Goal: Transaction & Acquisition: Purchase product/service

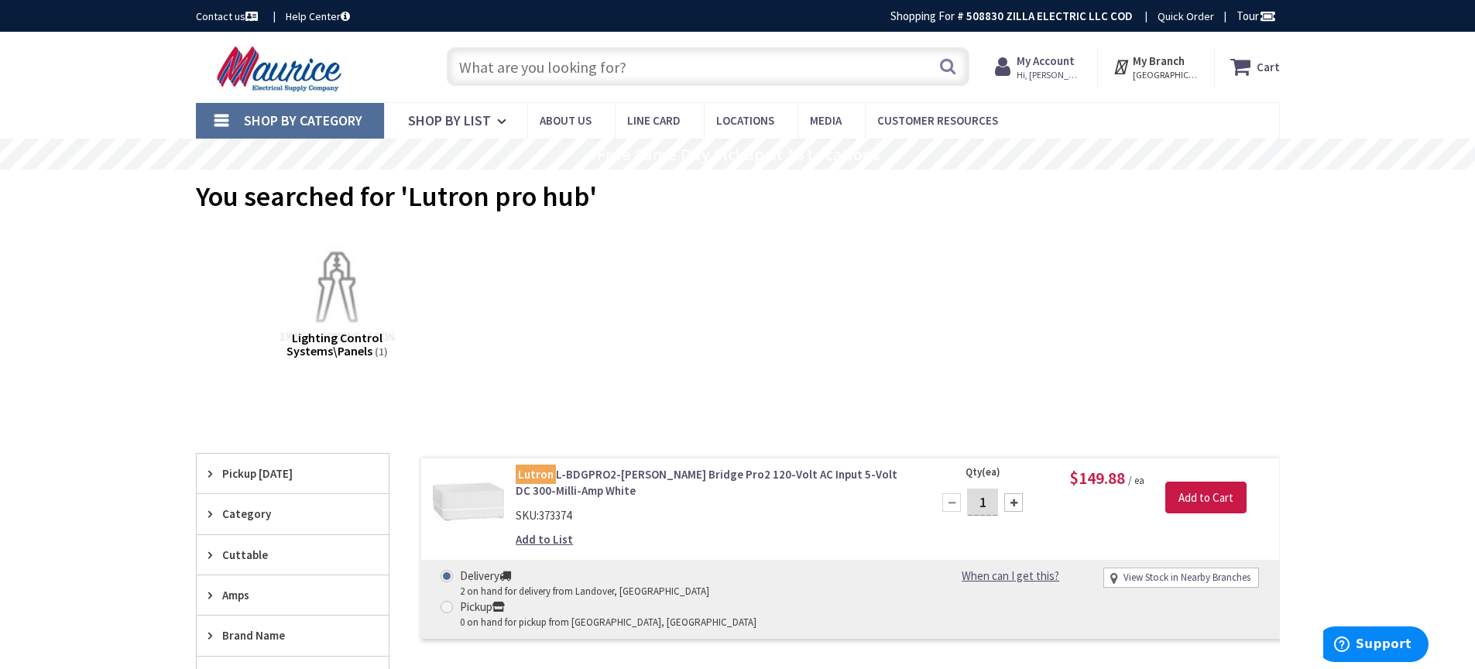
click at [525, 74] on input "text" at bounding box center [708, 66] width 523 height 39
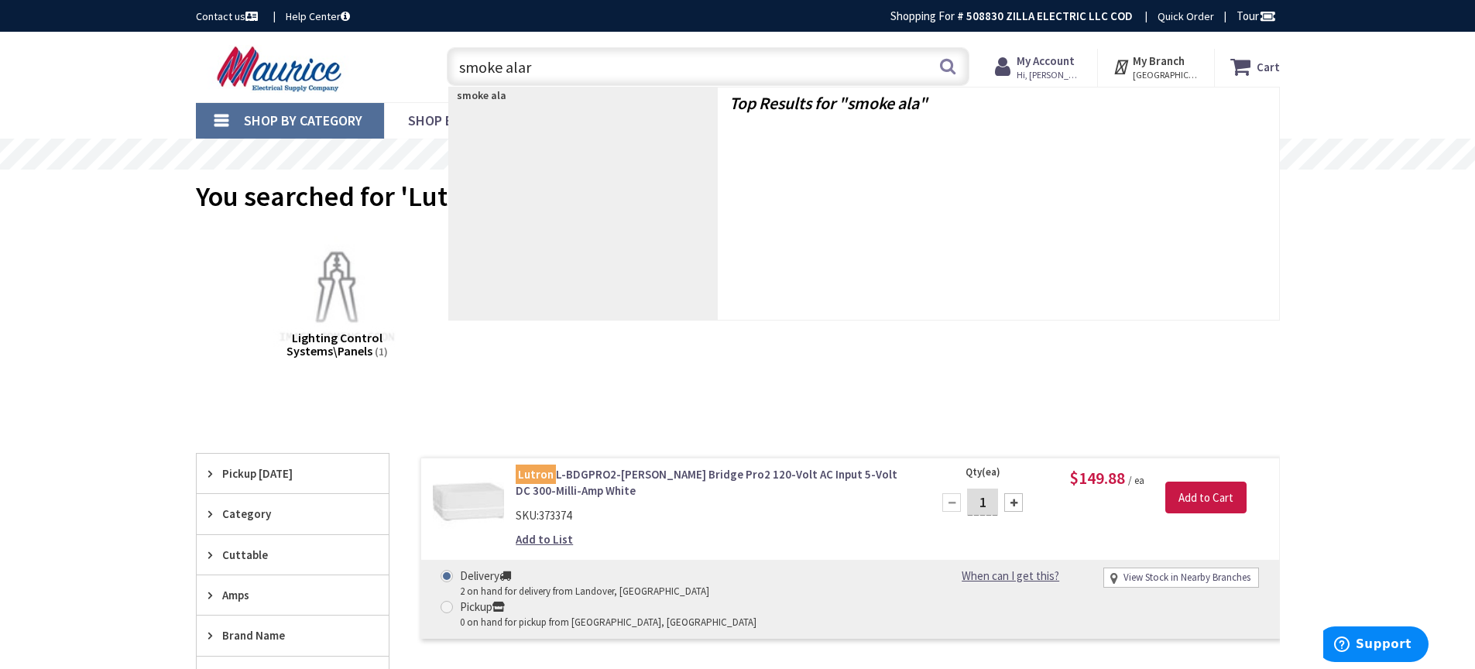
type input "smoke alarm"
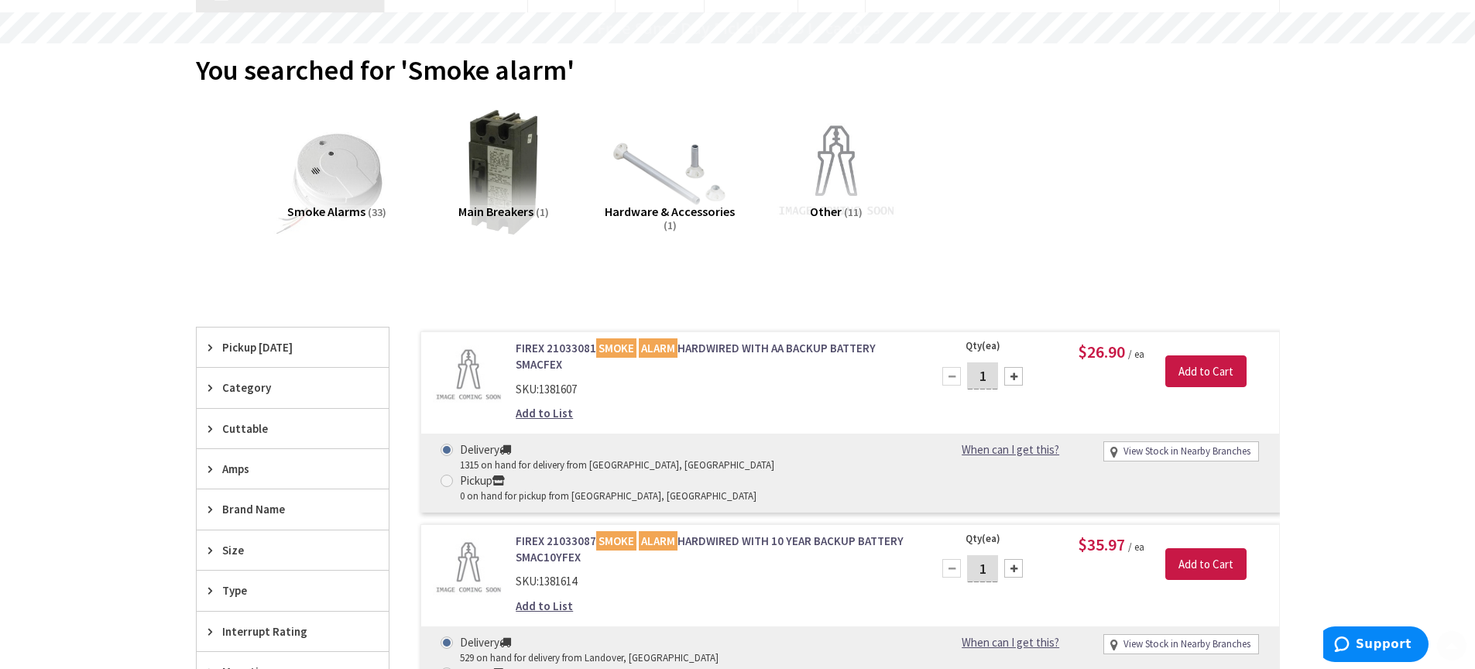
type input "[GEOGRAPHIC_DATA], [GEOGRAPHIC_DATA]"
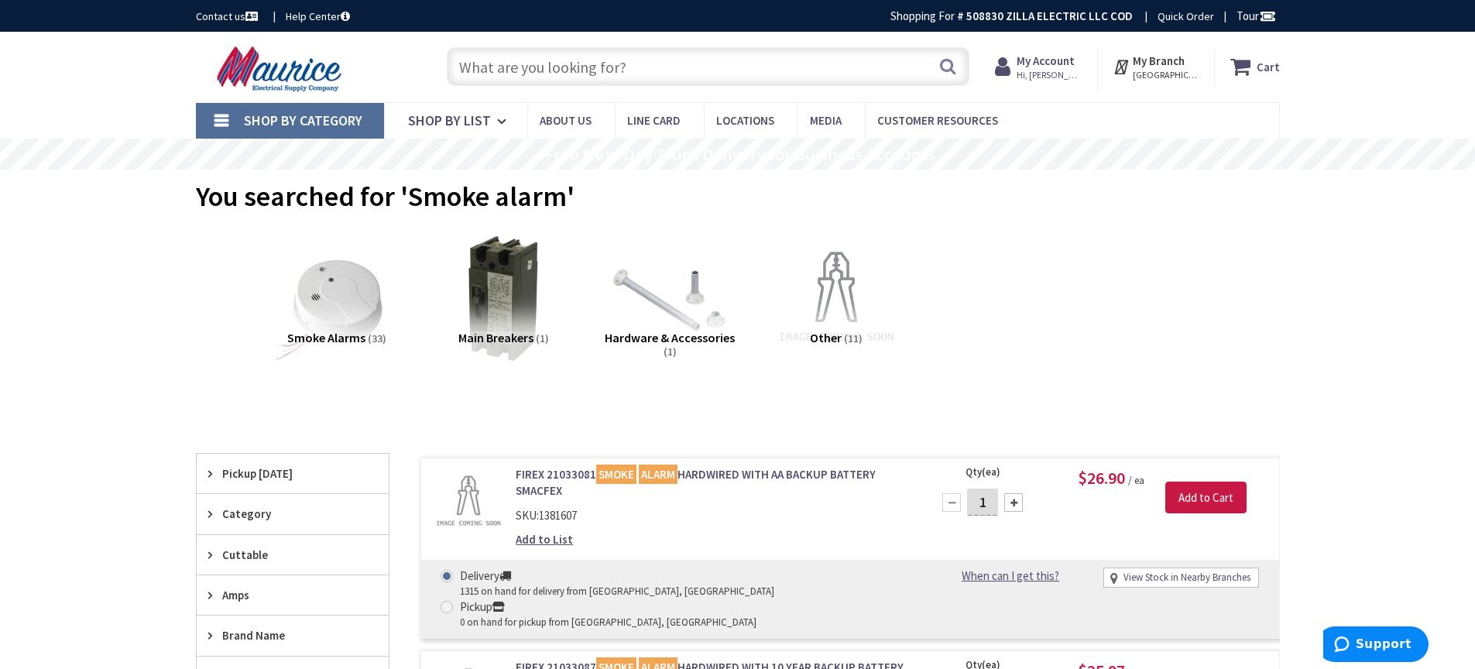
click at [594, 67] on input "text" at bounding box center [708, 66] width 523 height 39
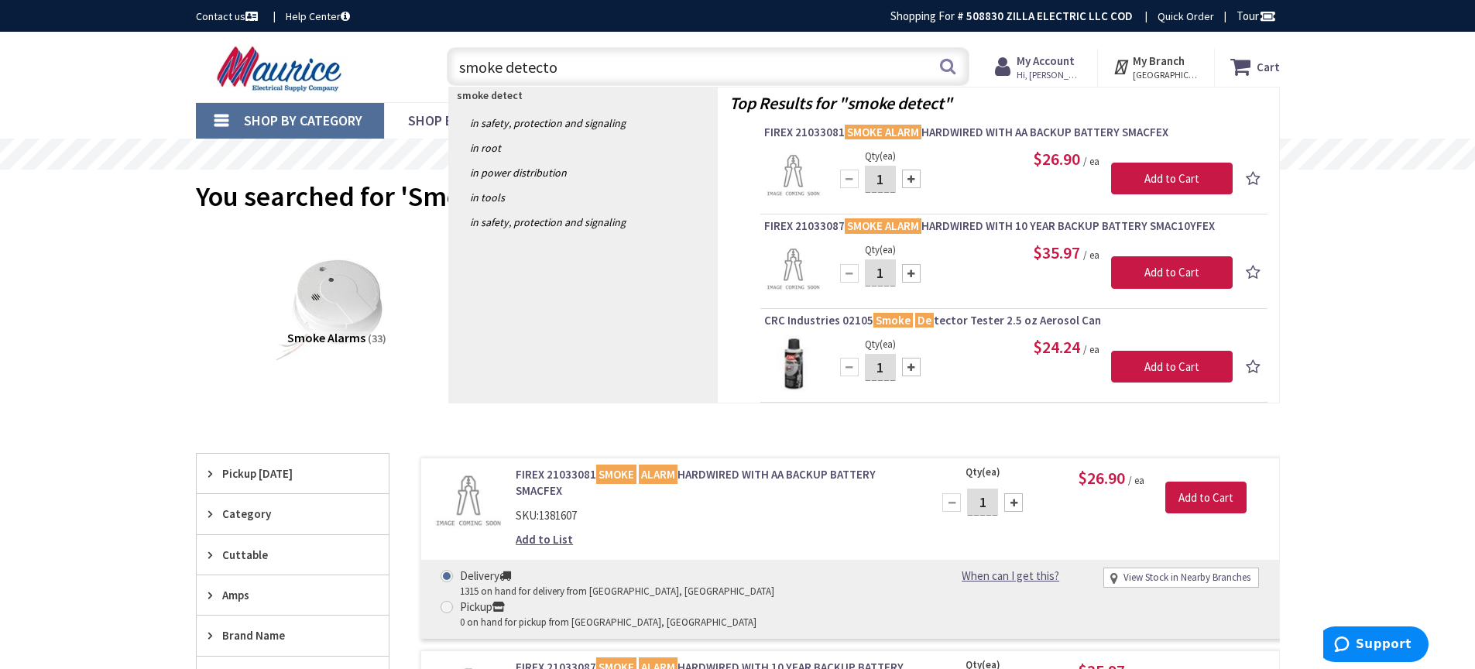
type input "smoke detector"
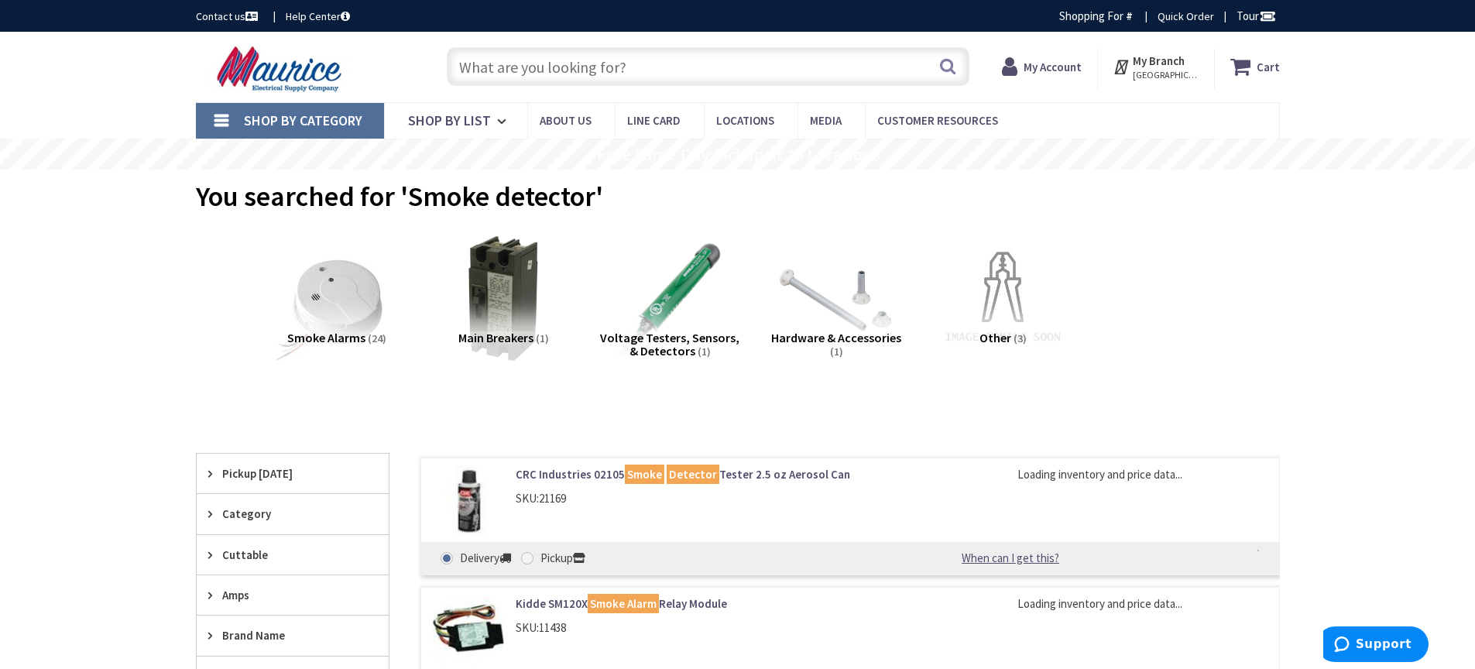
click at [622, 69] on input "text" at bounding box center [708, 66] width 523 height 39
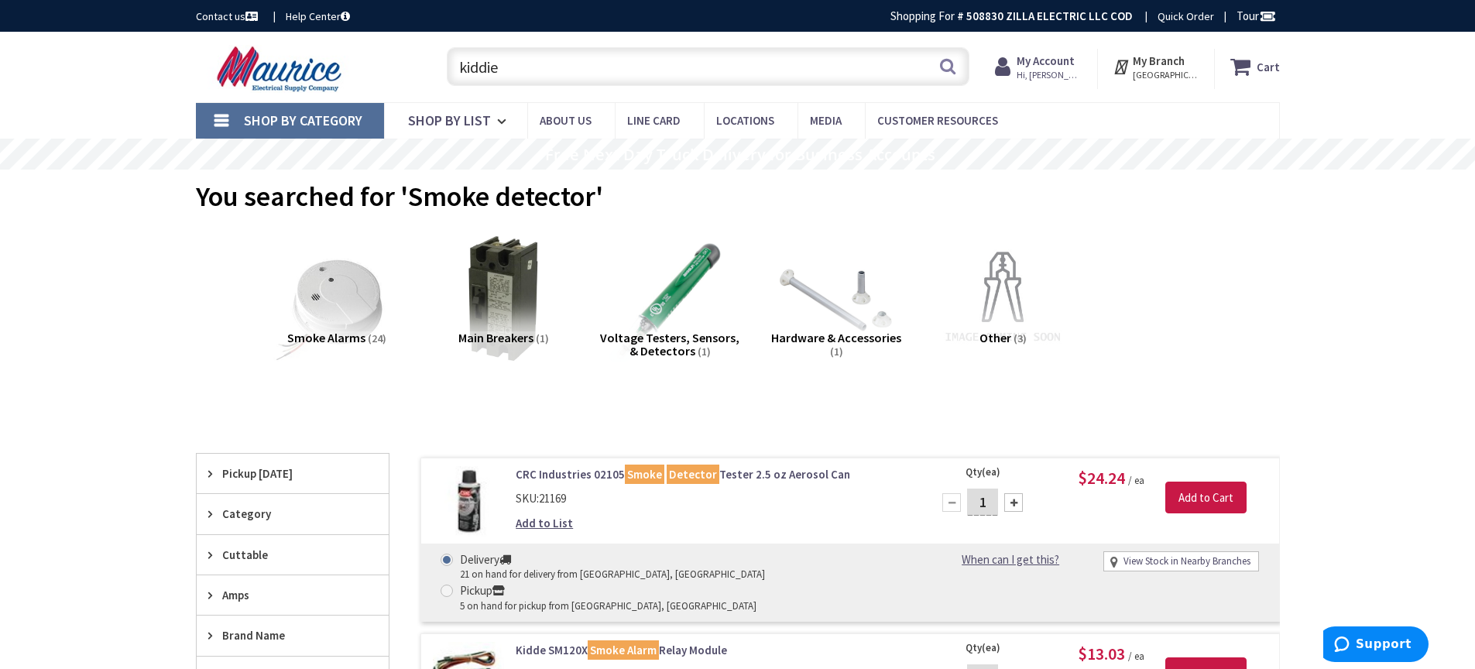
type input "kiddie"
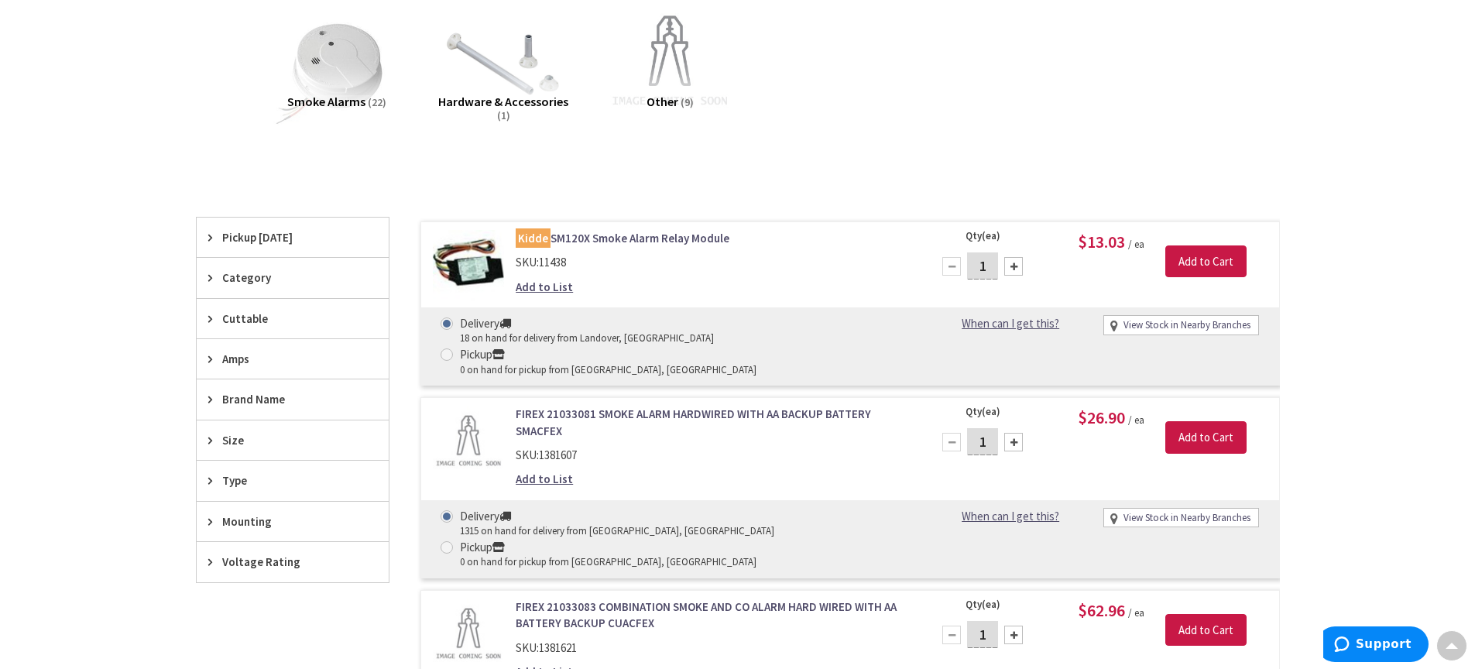
scroll to position [27, 0]
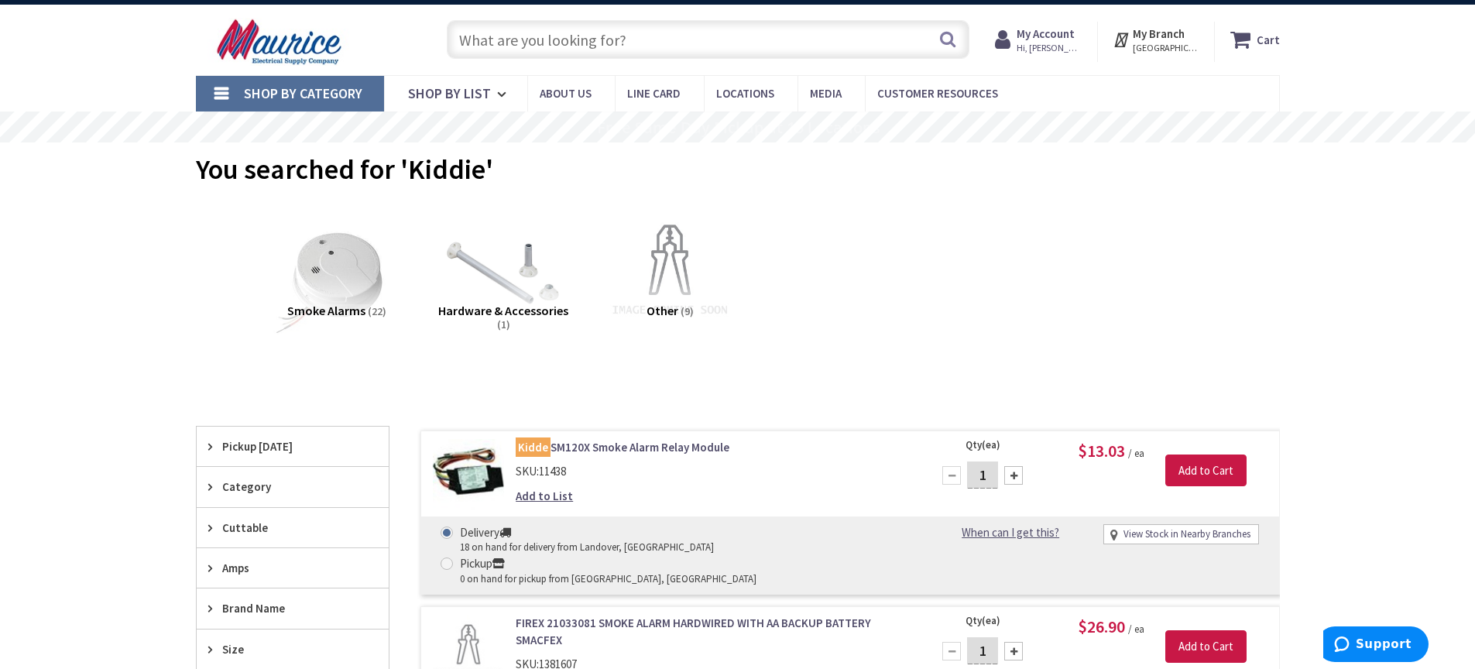
click at [525, 41] on input "text" at bounding box center [708, 39] width 523 height 39
paste input "21031556"
type input "21031556"
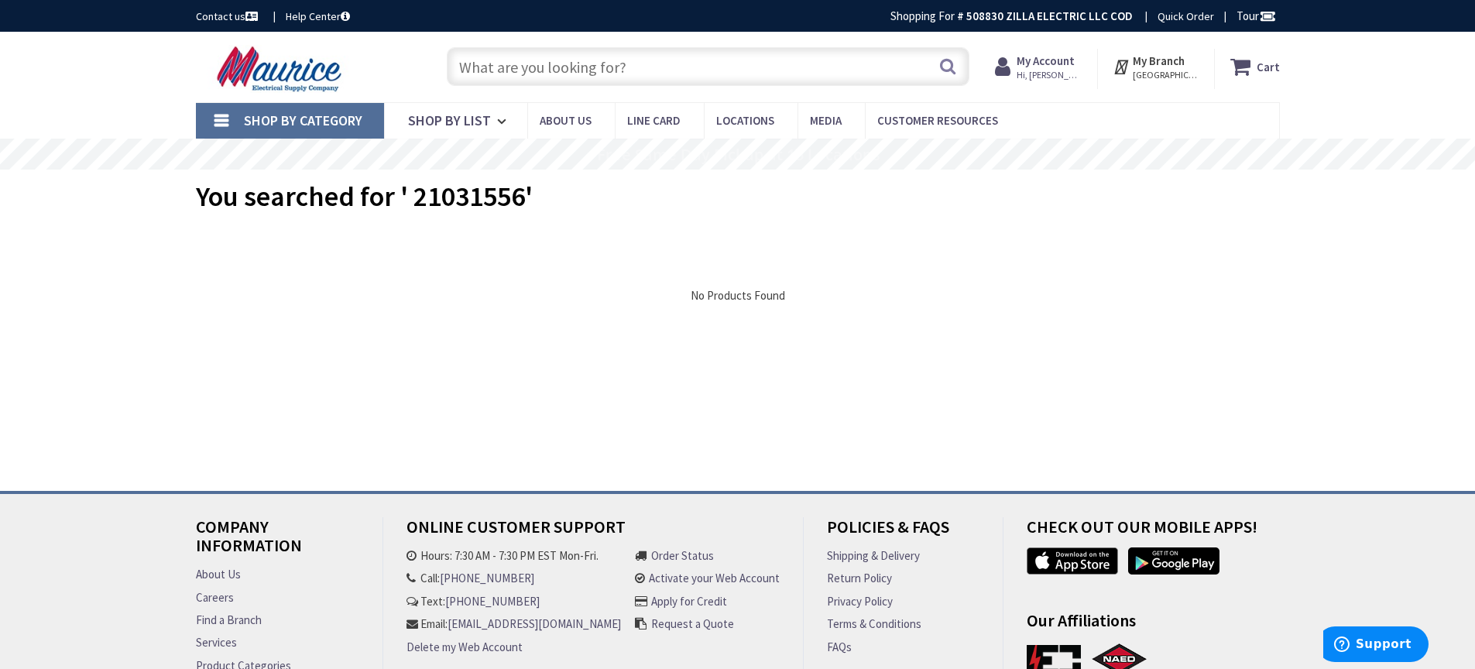
click at [602, 73] on input "text" at bounding box center [708, 66] width 523 height 39
type input "kiddie smoke"
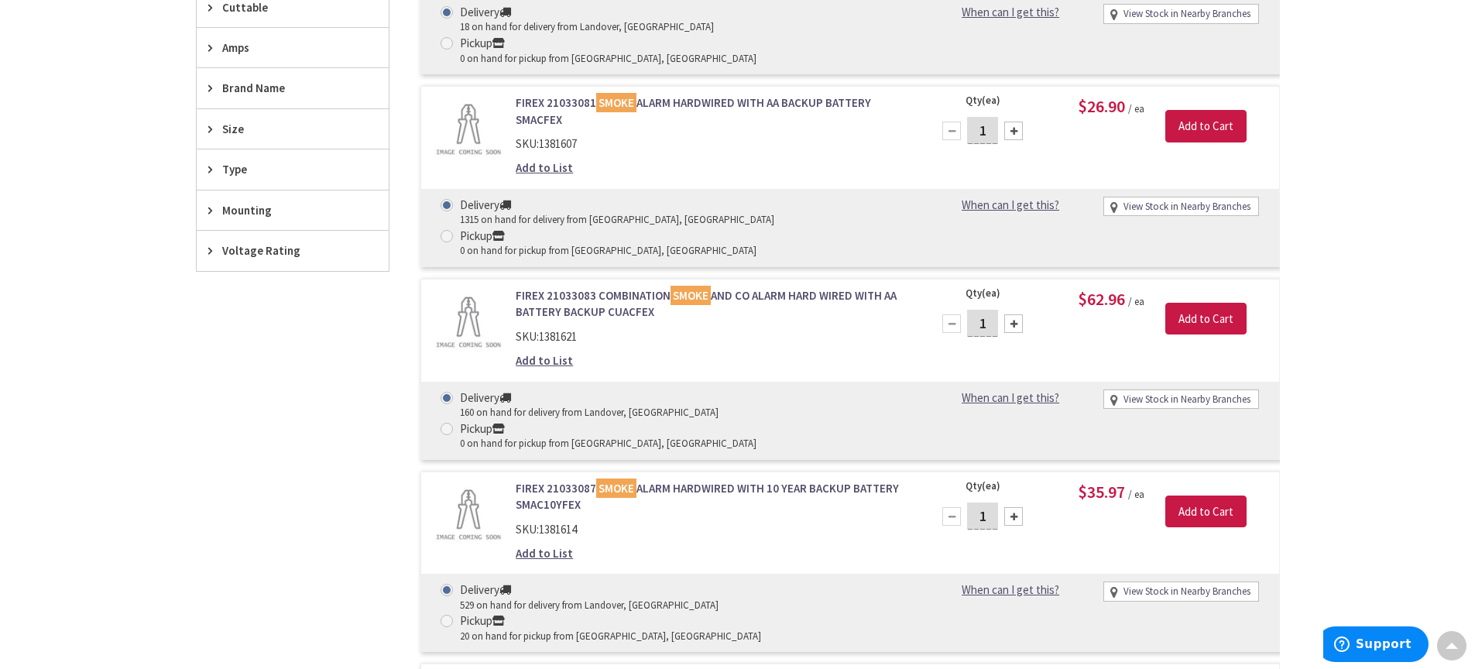
scroll to position [561, 0]
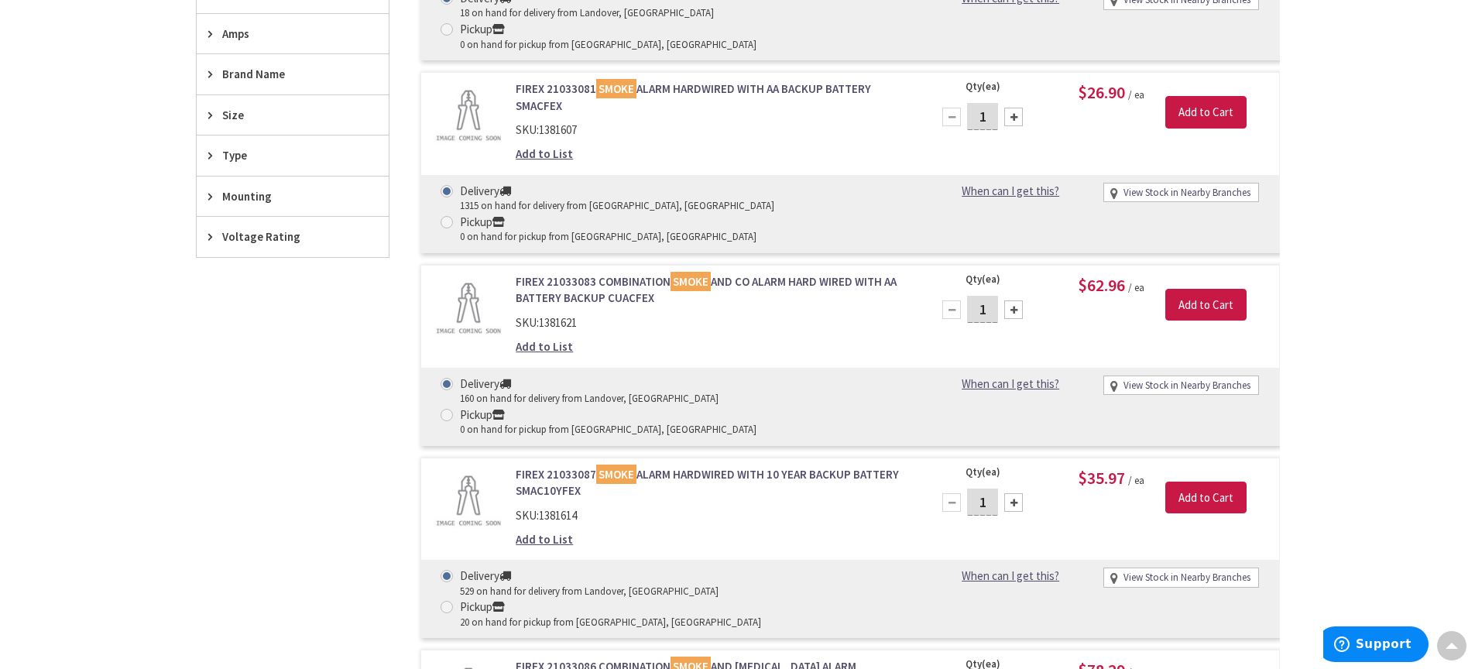
click at [560, 466] on link "FIREX 21033087 SMOKE ALARM HARDWIRED WITH 10 YEAR BACKUP BATTERY SMAC10YFEX" at bounding box center [713, 482] width 394 height 33
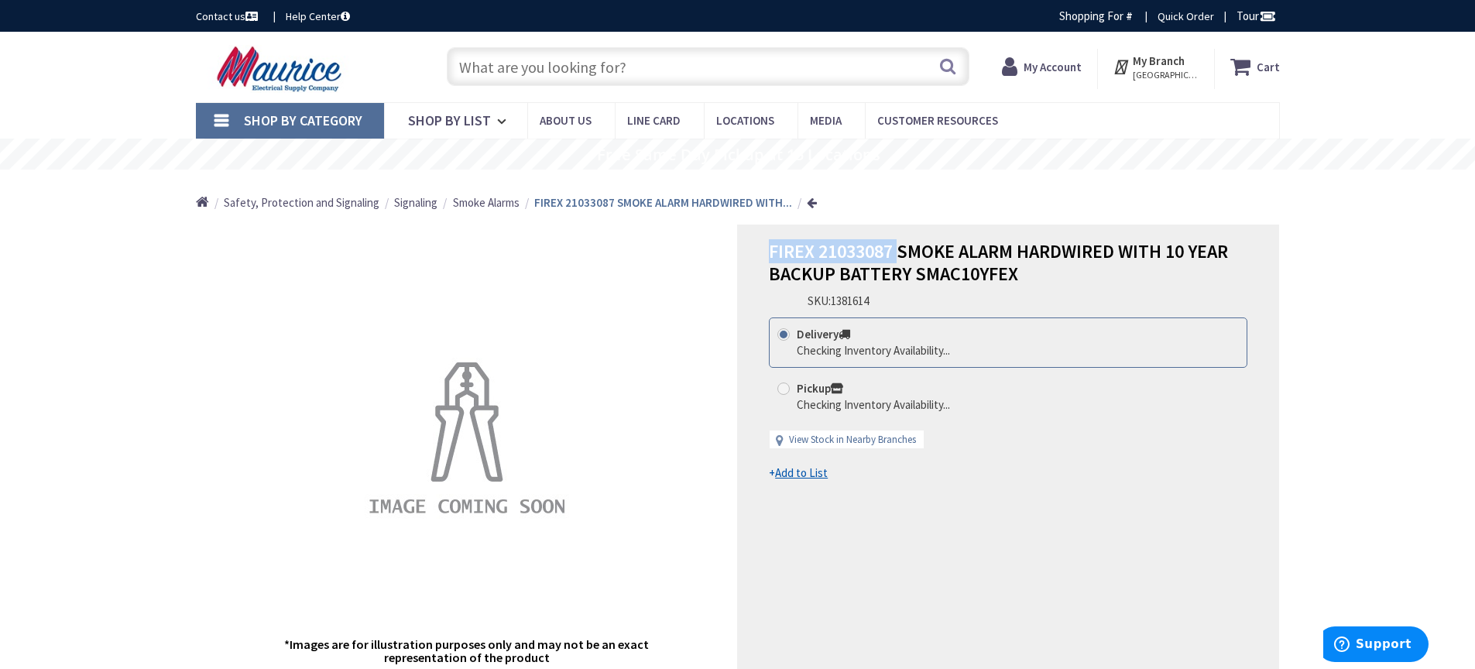
drag, startPoint x: 898, startPoint y: 250, endPoint x: 770, endPoint y: 249, distance: 128.5
click at [770, 249] on span "FIREX 21033087 SMOKE ALARM HARDWIRED WITH 10 YEAR BACKUP BATTERY SMAC10YFEX" at bounding box center [998, 262] width 459 height 46
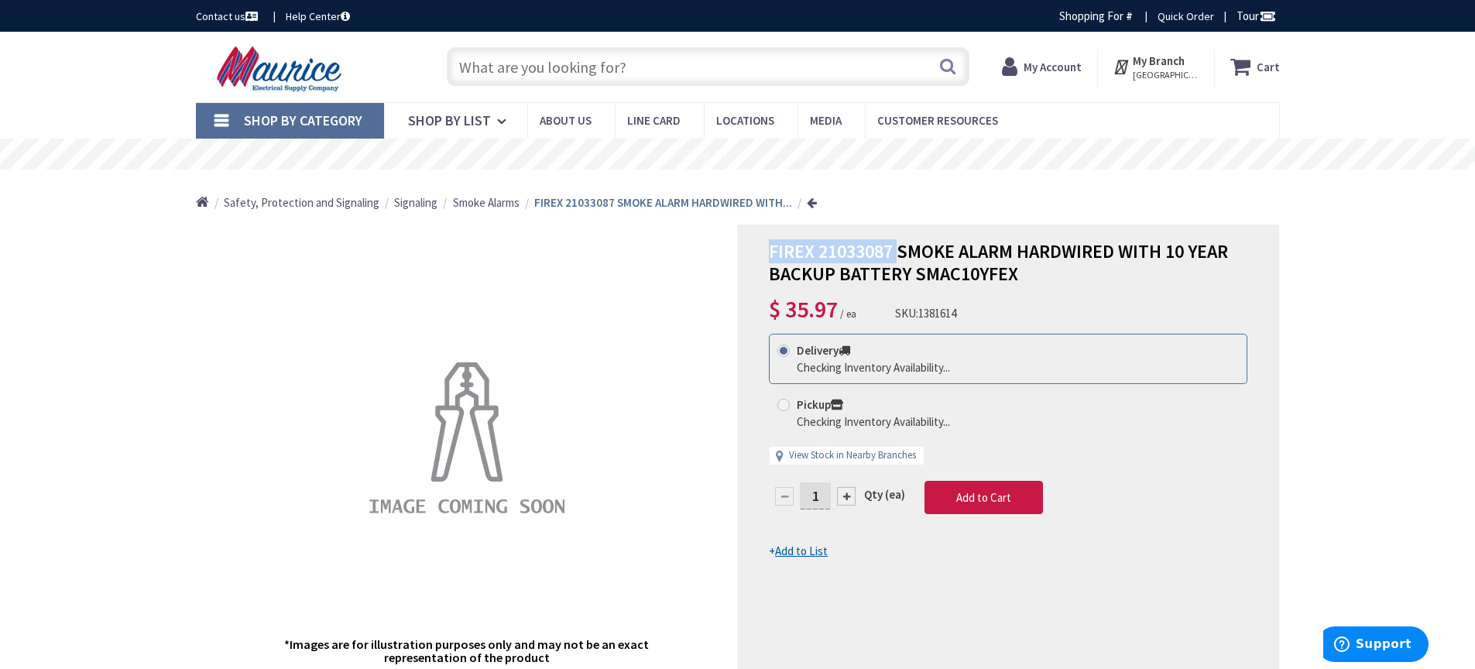
copy span "FIREX 21033087"
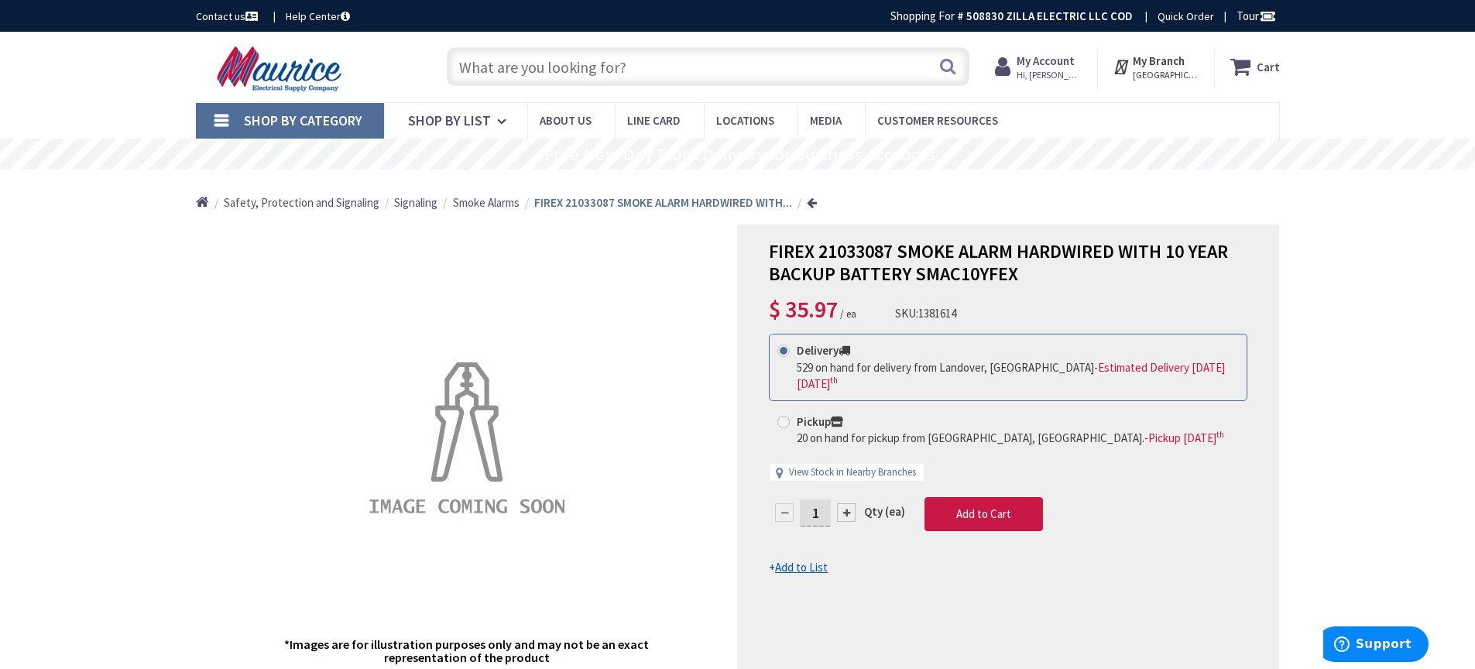
click at [147, 331] on div "FIREX 21033087 SMOKE ALARM HARDWIRED WITH 10 YEAR BACKUP BATTERY SMAC10YFEX Est…" at bounding box center [737, 658] width 1475 height 1253
drag, startPoint x: 941, startPoint y: 315, endPoint x: 922, endPoint y: 316, distance: 19.4
click at [922, 316] on div "FIREX 21033087 SMOKE ALARM HARDWIRED WITH 10 YEAR BACKUP BATTERY SMAC10YFEX $ 3…" at bounding box center [1008, 283] width 478 height 85
copy span "1381614"
click at [524, 64] on input "text" at bounding box center [708, 66] width 523 height 39
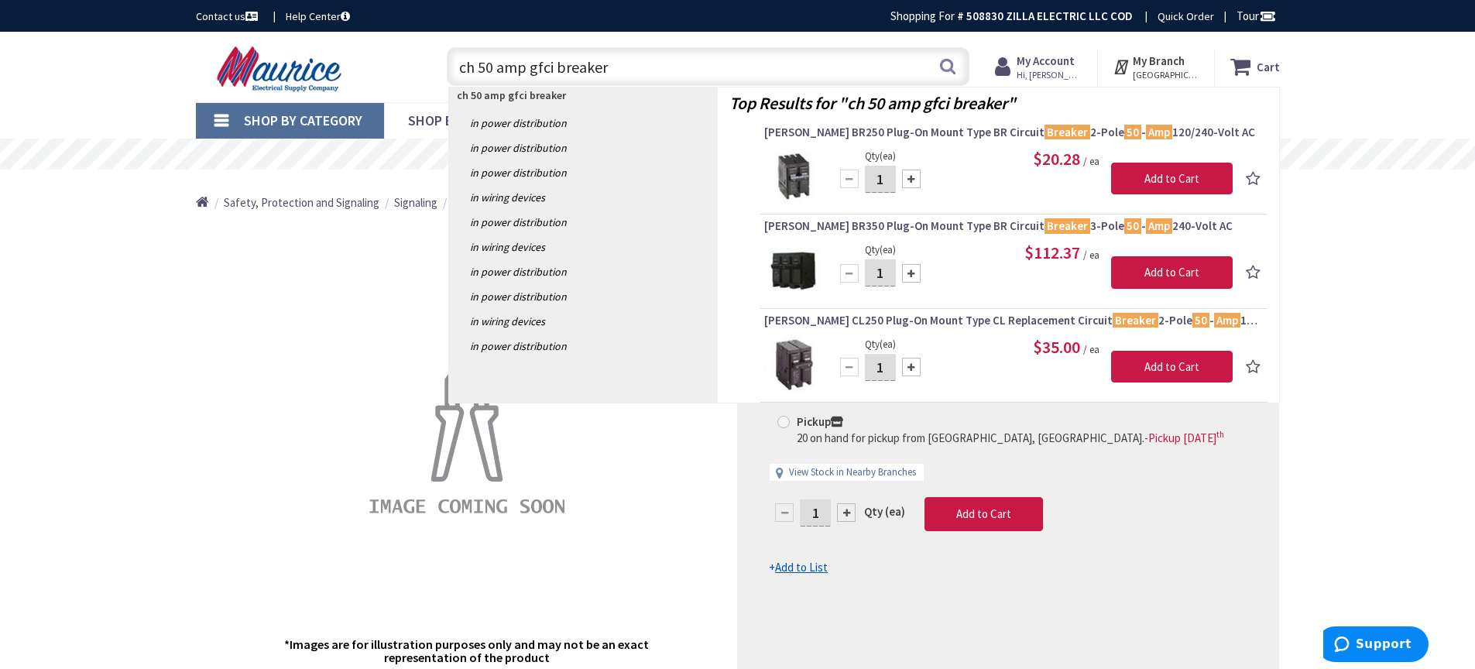
type input "ch 50 amp gfci breaker"
drag, startPoint x: 596, startPoint y: 61, endPoint x: 447, endPoint y: 63, distance: 149.4
click at [447, 63] on input "ch 50 amp gfci breaker" at bounding box center [708, 66] width 523 height 39
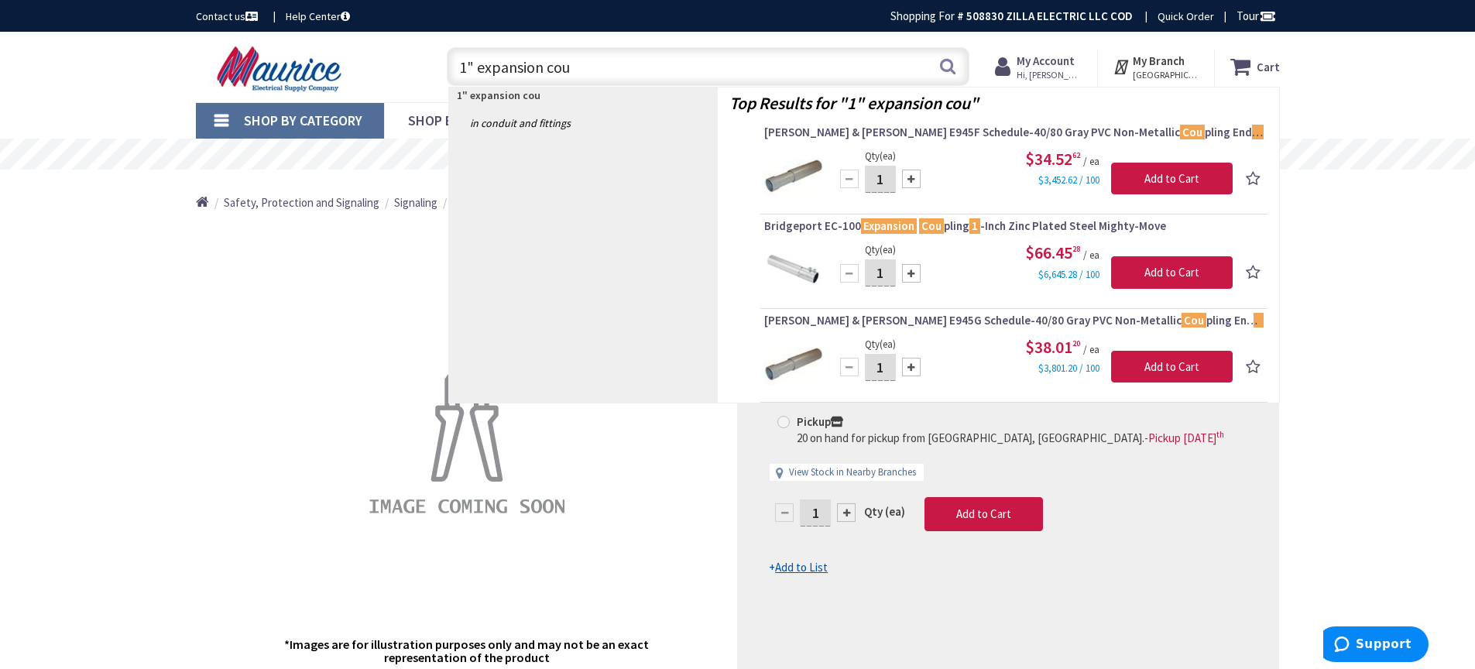
drag, startPoint x: 570, startPoint y: 66, endPoint x: 475, endPoint y: 66, distance: 95.2
click at [475, 66] on input "1" expansion cou" at bounding box center [708, 66] width 523 height 39
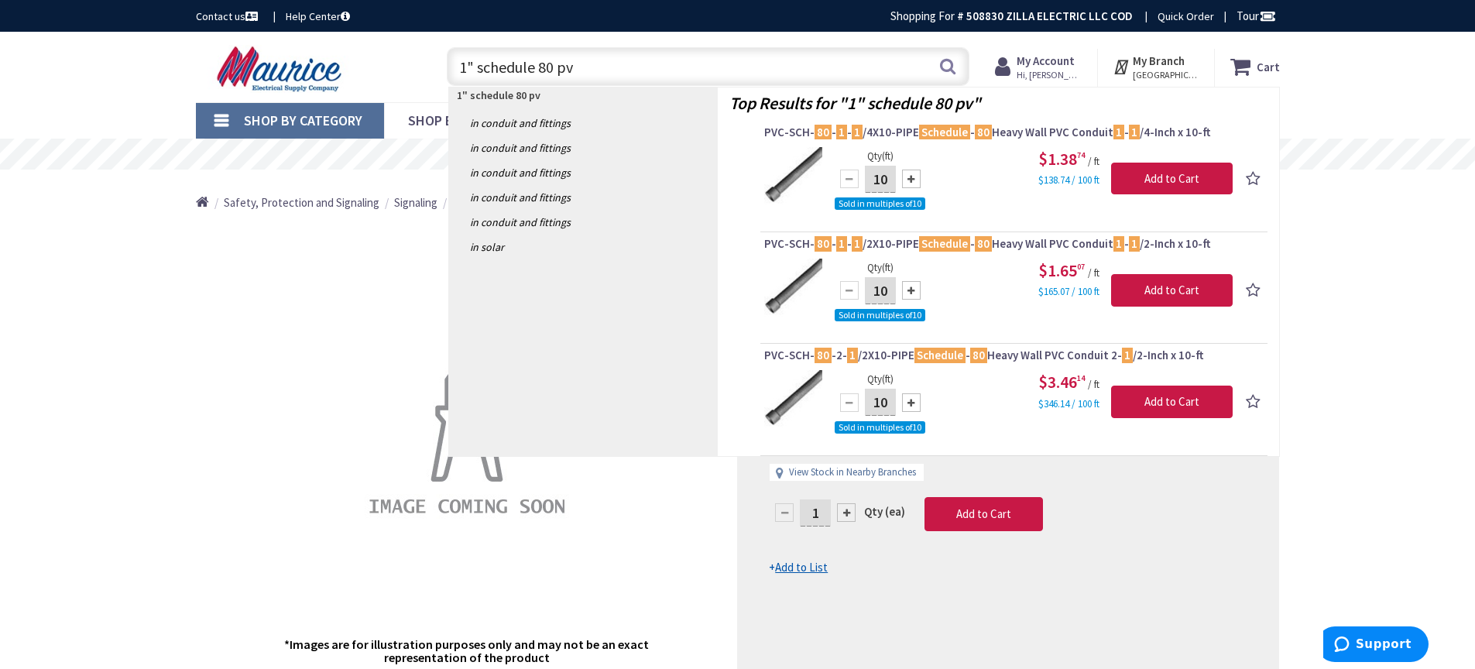
type input "1" schedule 80 pvc"
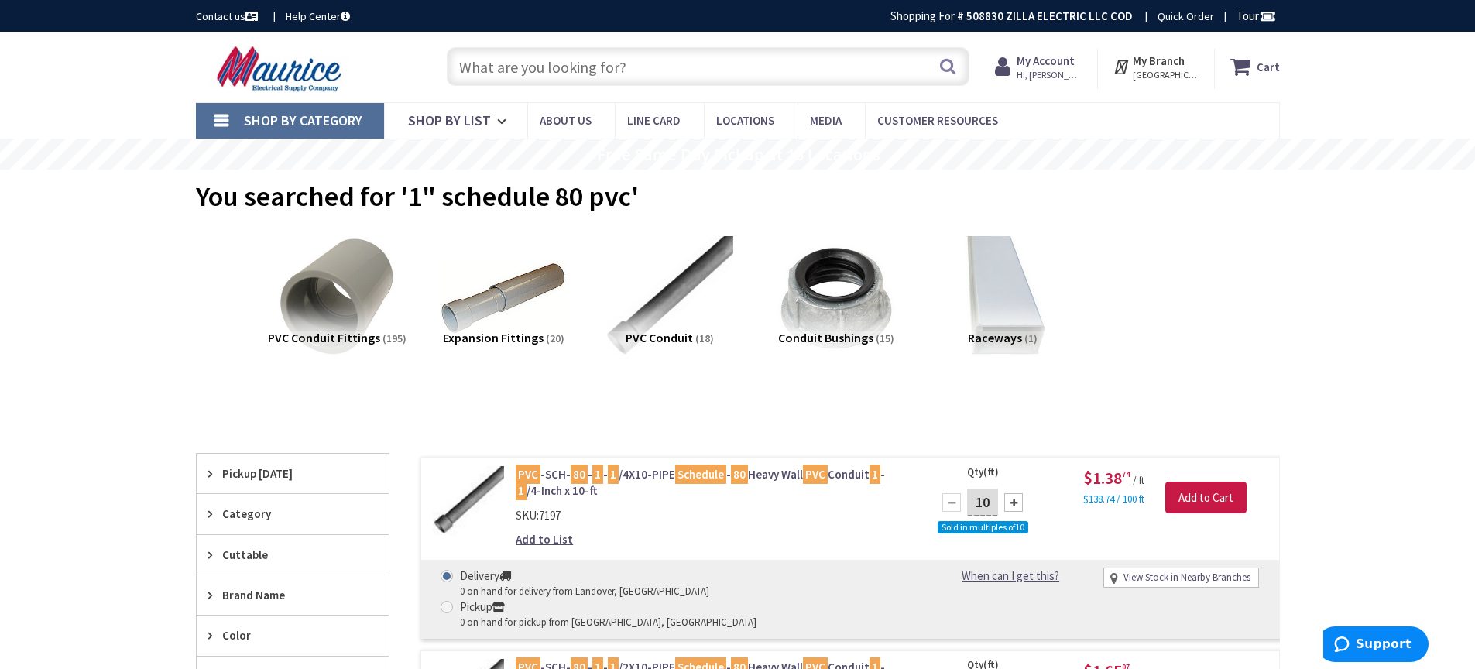
click at [526, 64] on input "text" at bounding box center [708, 66] width 523 height 39
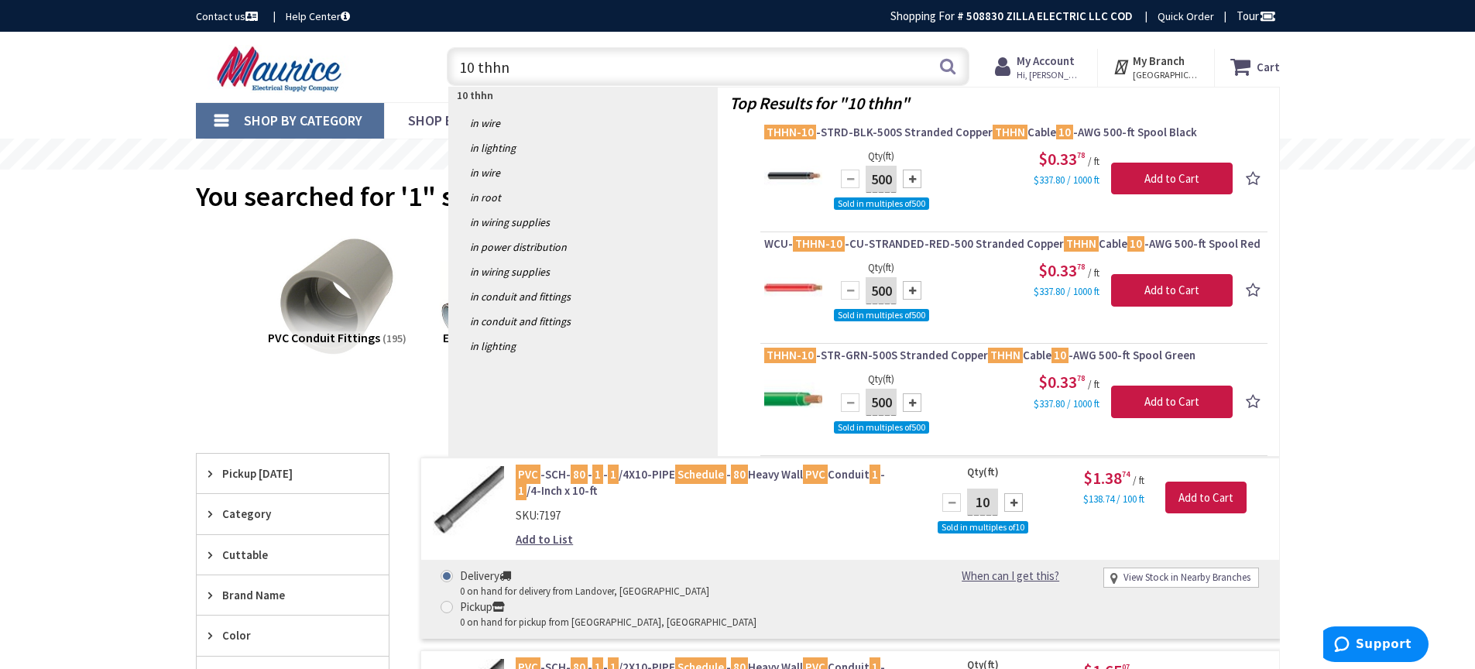
click at [475, 71] on input "10 thhn" at bounding box center [708, 66] width 523 height 39
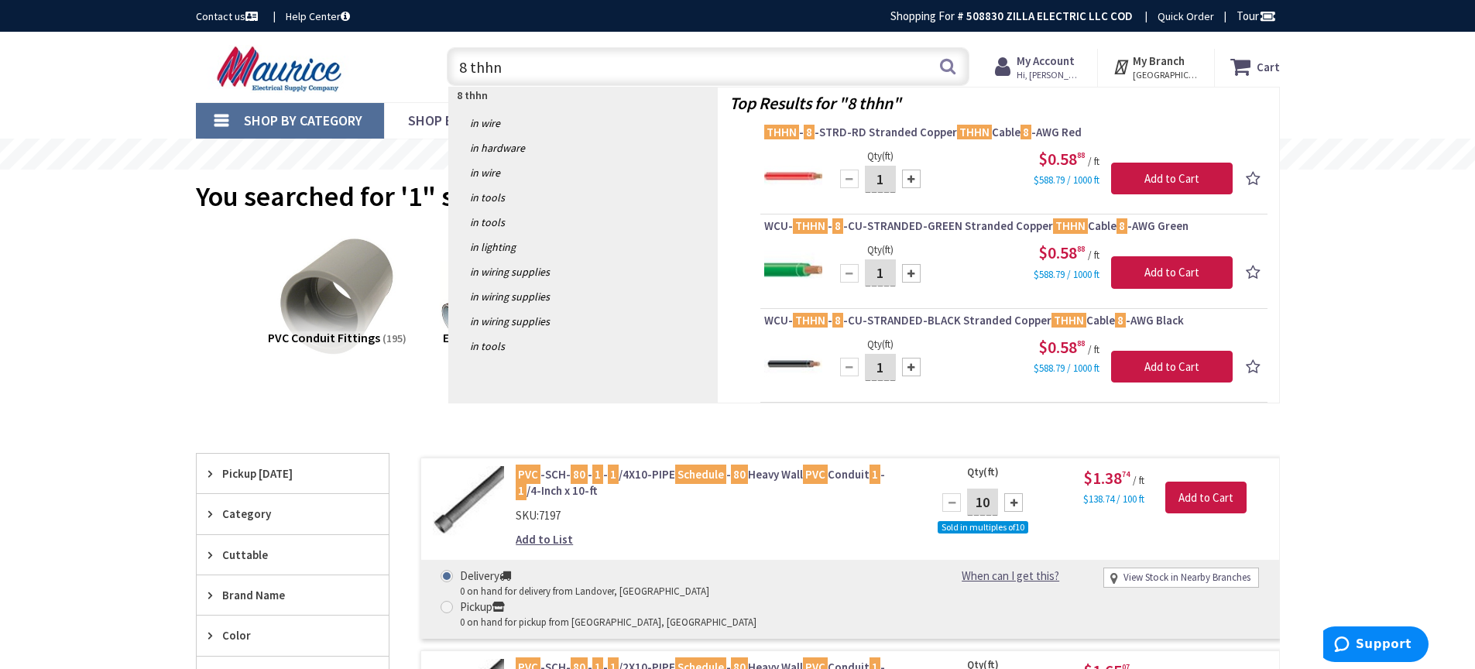
type input "8 thhn"
